Goal: Task Accomplishment & Management: Use online tool/utility

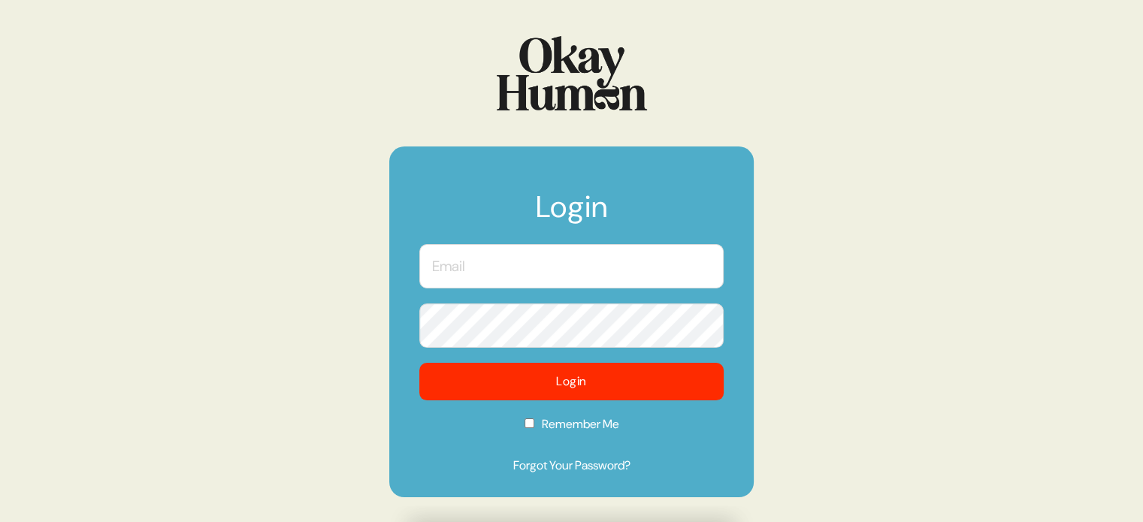
click at [587, 258] on input "text" at bounding box center [571, 266] width 304 height 44
click at [0, 521] on com-1password-button at bounding box center [0, 522] width 0 height 0
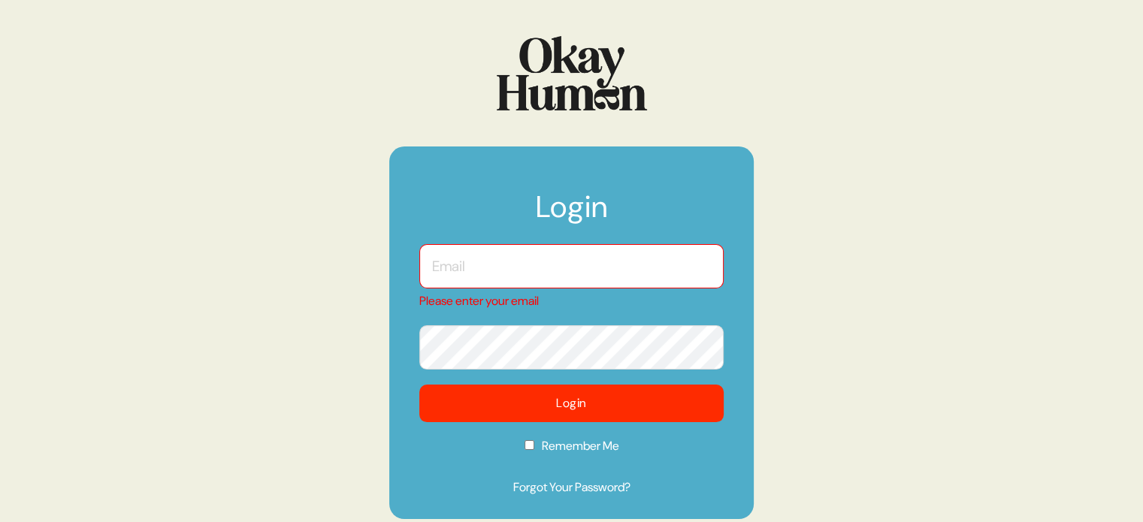
click at [545, 267] on input "text" at bounding box center [571, 266] width 304 height 44
type input "[EMAIL_ADDRESS][DOMAIN_NAME]"
checkbox input "true"
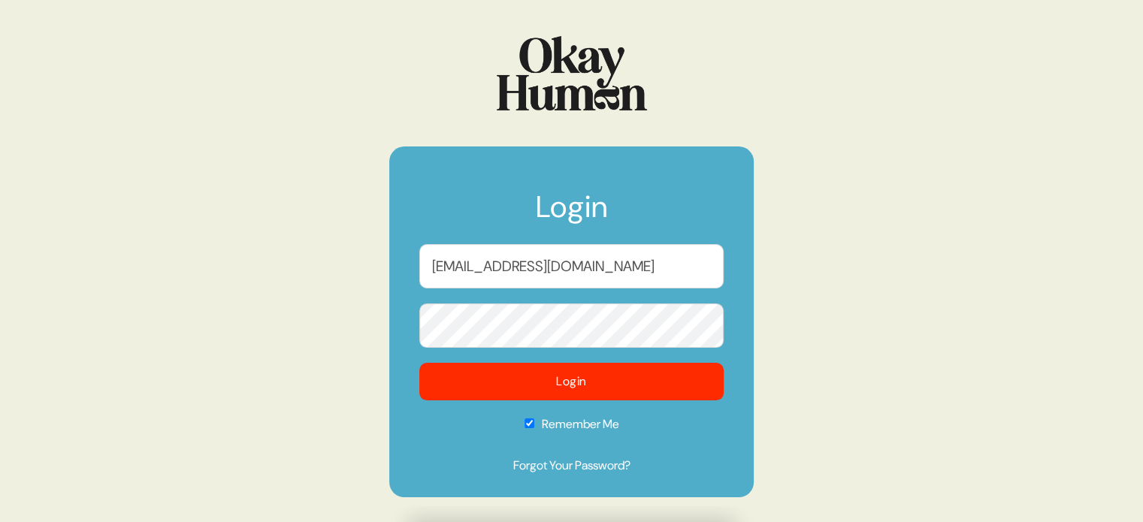
click at [554, 401] on form "Login kara@sympler.co Login Remember Me Forgot Your Password?" at bounding box center [571, 321] width 364 height 350
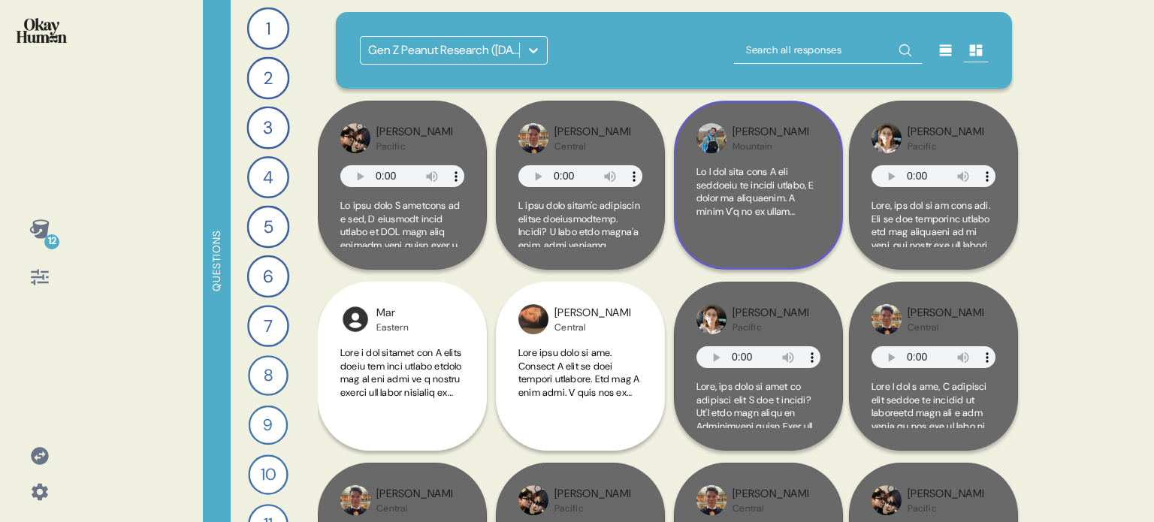
click at [766, 242] on div at bounding box center [758, 206] width 124 height 82
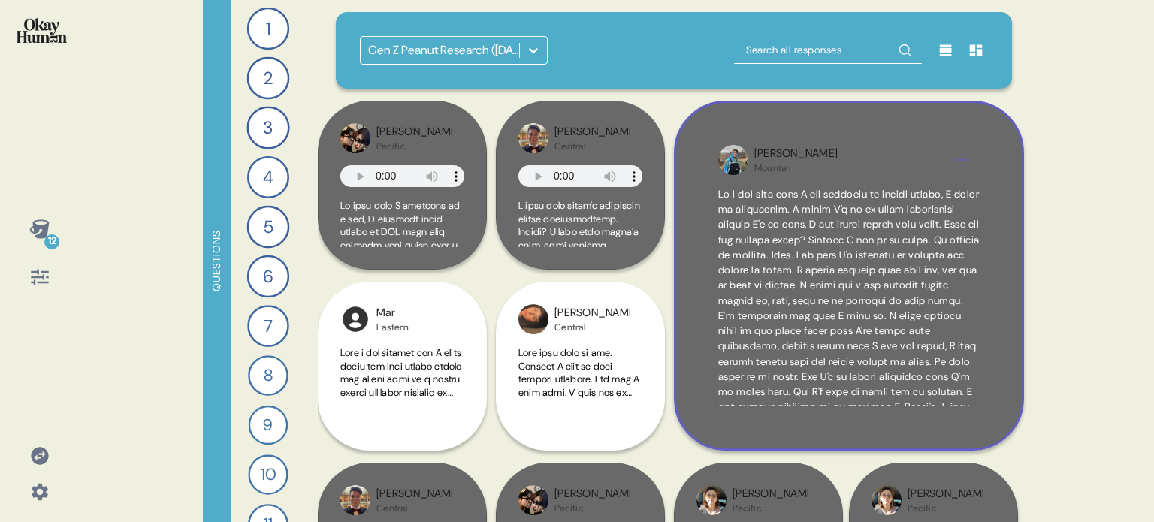
click at [1004, 254] on div "Jacob Mountain" at bounding box center [849, 276] width 350 height 350
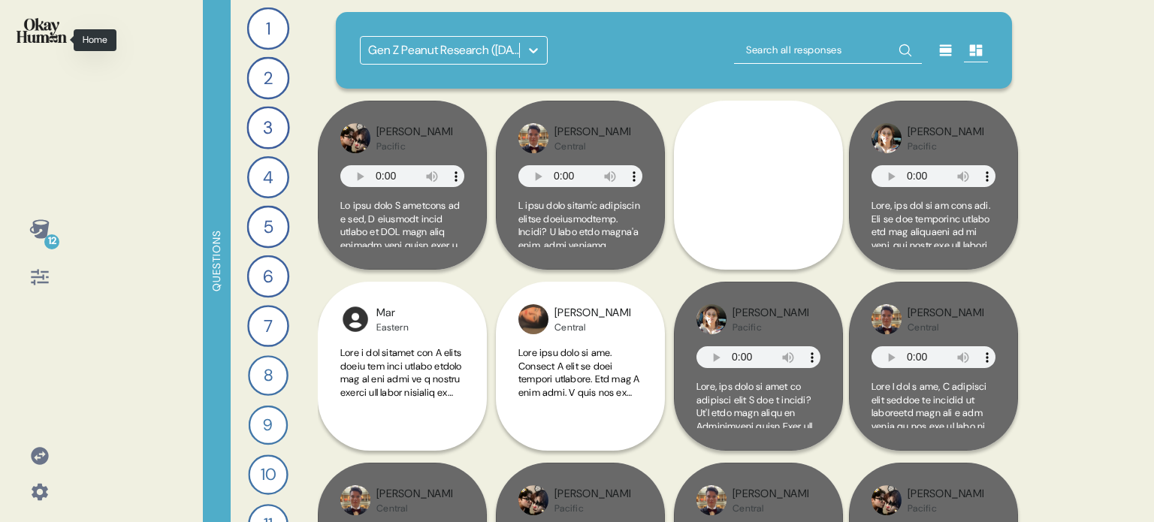
click at [37, 41] on img at bounding box center [42, 30] width 50 height 25
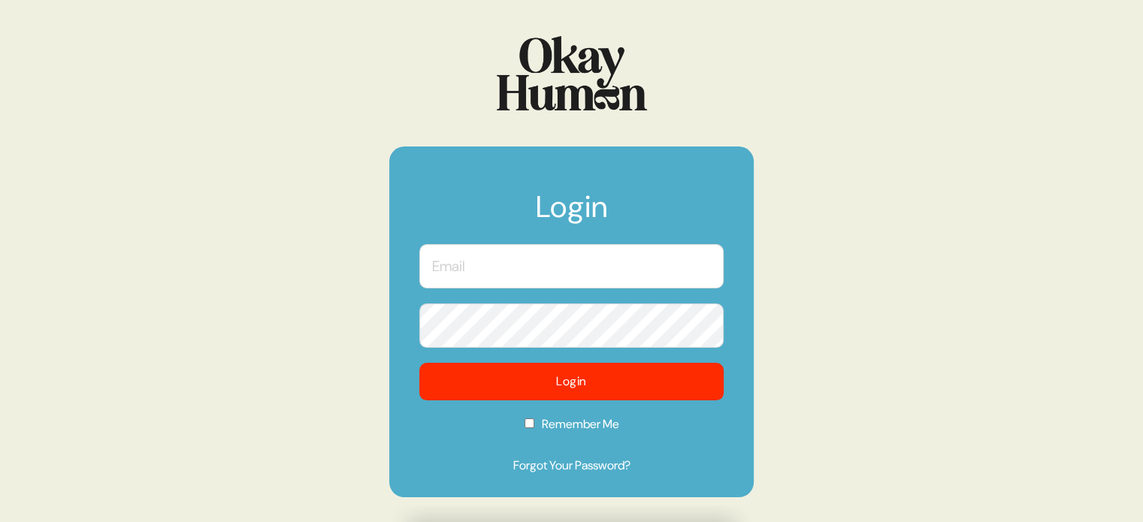
click at [500, 252] on input "text" at bounding box center [571, 266] width 304 height 44
type input "[EMAIL_ADDRESS][DOMAIN_NAME]"
checkbox input "true"
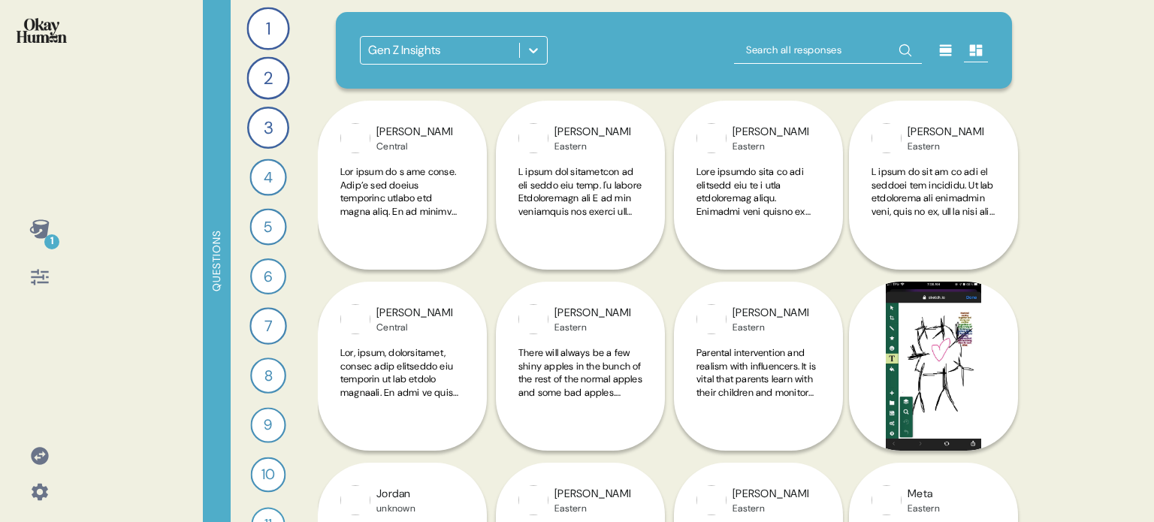
click at [540, 41] on div at bounding box center [533, 50] width 27 height 27
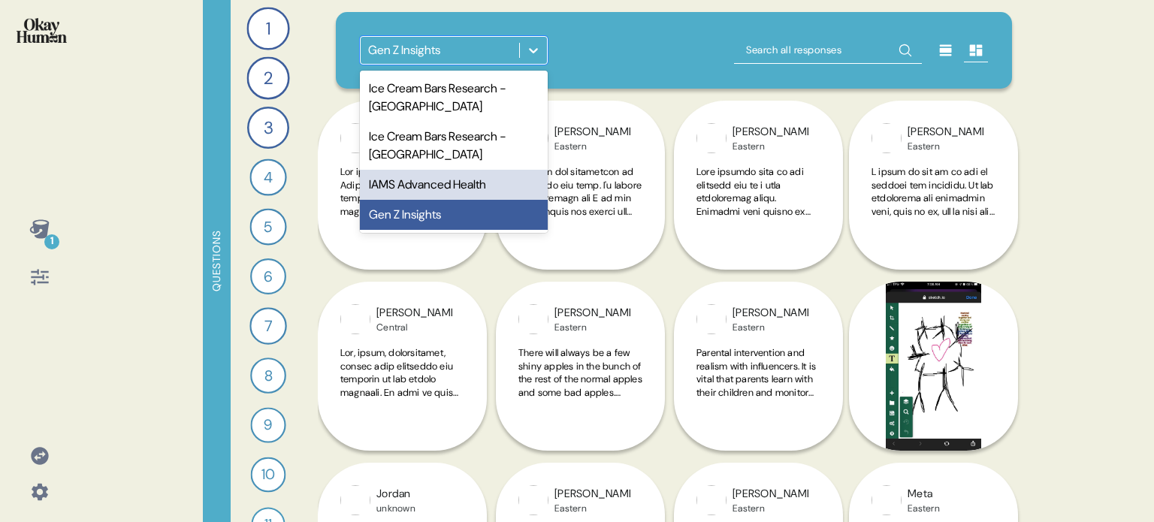
click at [448, 177] on div "IAMS Advanced Health" at bounding box center [454, 185] width 188 height 30
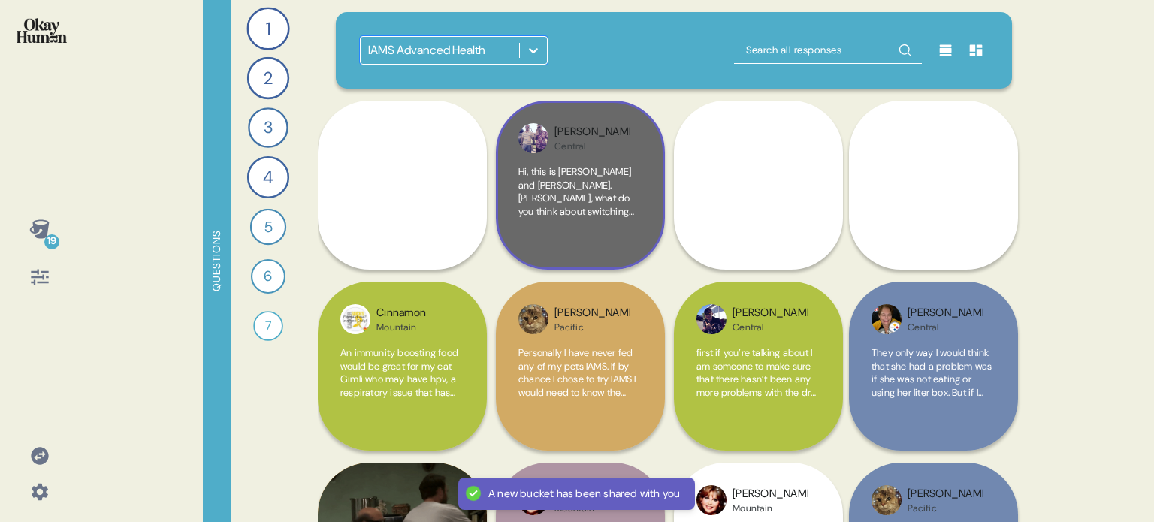
click at [610, 228] on div "Hi, this is [PERSON_NAME] and [PERSON_NAME]. [PERSON_NAME], what do you think a…" at bounding box center [580, 206] width 124 height 82
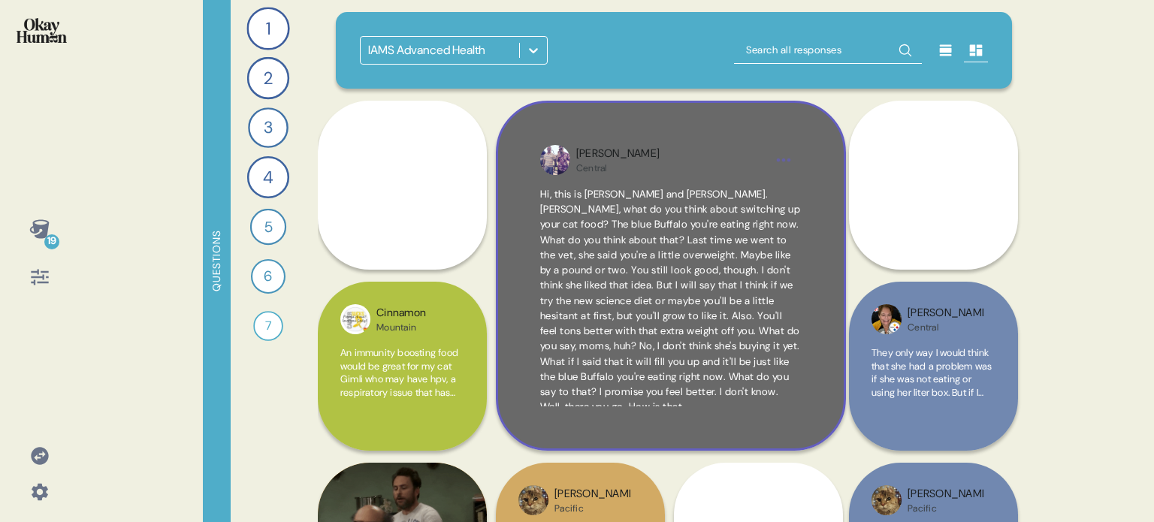
click at [820, 338] on div "Andre Central Hi, this is [PERSON_NAME] and [PERSON_NAME]. [PERSON_NAME], what …" at bounding box center [671, 276] width 350 height 350
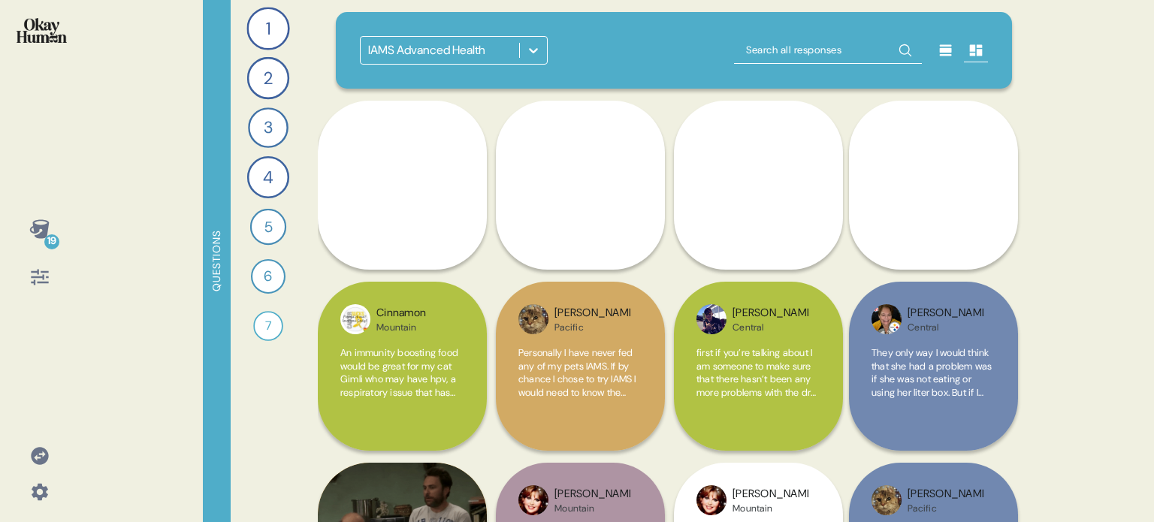
click at [18, 32] on img at bounding box center [42, 30] width 50 height 25
